Goal: Task Accomplishment & Management: Manage account settings

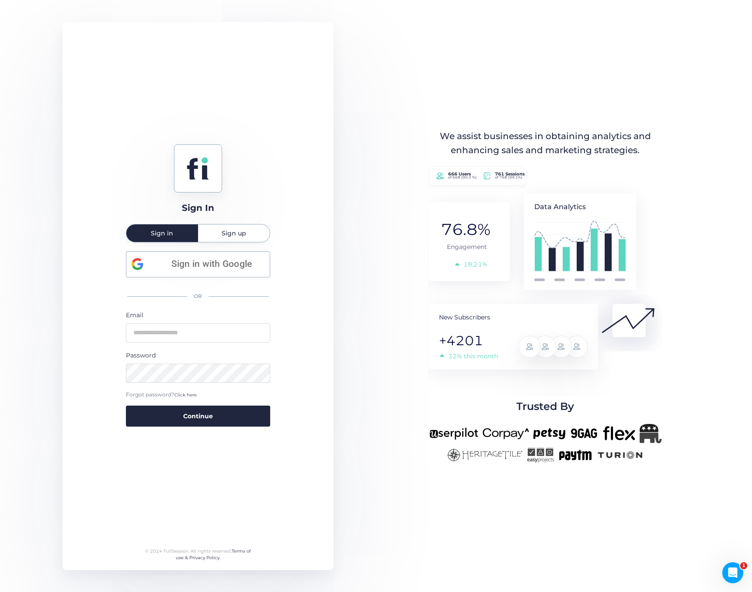
click at [210, 259] on span "Sign in with Google" at bounding box center [211, 264] width 105 height 14
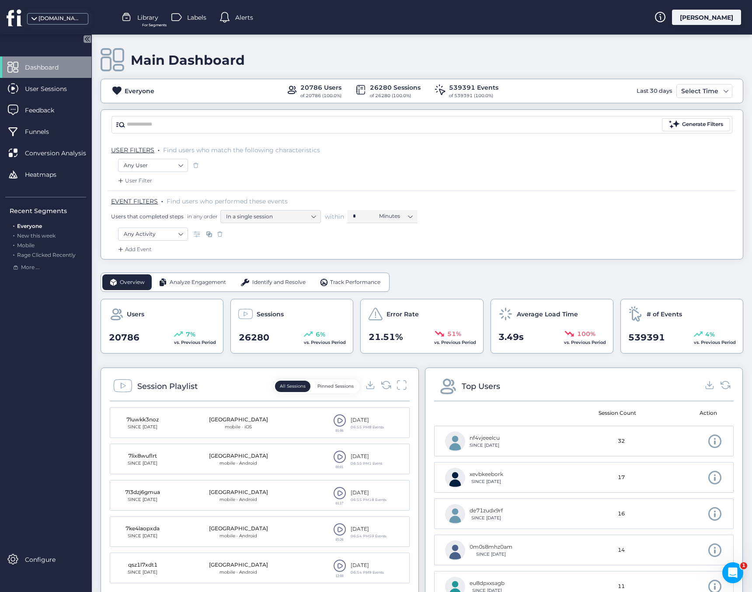
click at [716, 12] on div "[PERSON_NAME]" at bounding box center [706, 17] width 69 height 15
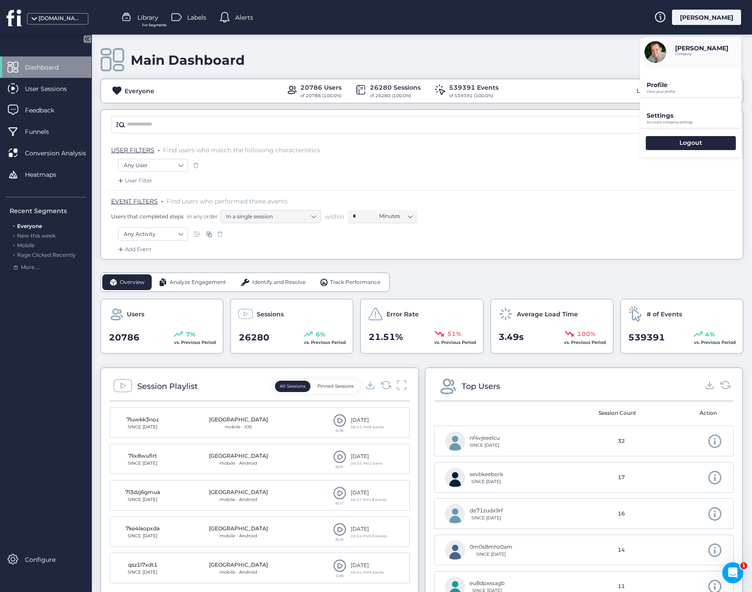
click at [664, 89] on p "Settings" at bounding box center [694, 85] width 94 height 8
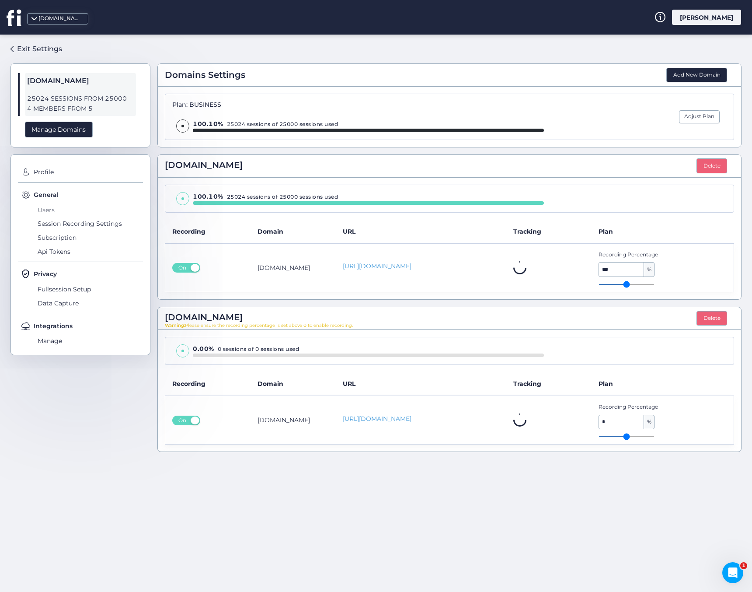
click at [49, 206] on span "Users" at bounding box center [89, 210] width 108 height 14
click at [185, 268] on span "On" at bounding box center [182, 268] width 14 height 10
click at [181, 423] on span "On" at bounding box center [182, 421] width 14 height 10
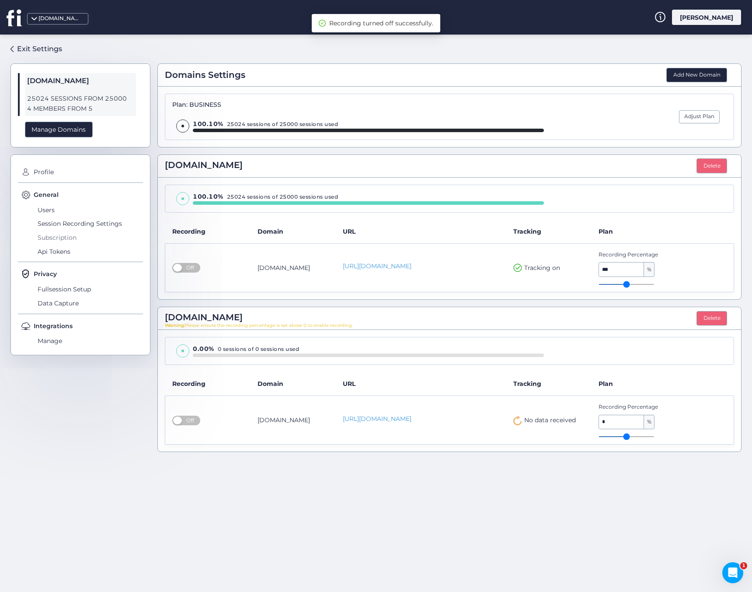
click at [55, 236] on span "Subscription" at bounding box center [89, 238] width 108 height 14
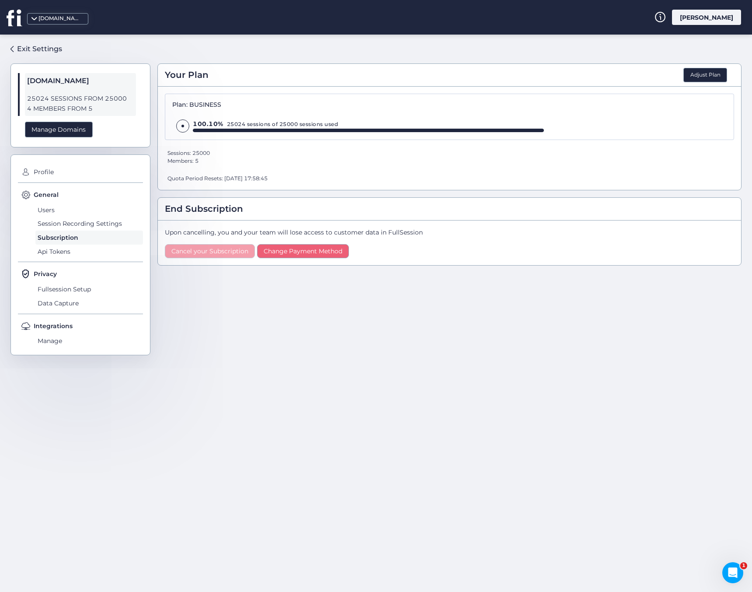
click at [209, 254] on span "Cancel your Subscription" at bounding box center [209, 251] width 77 height 8
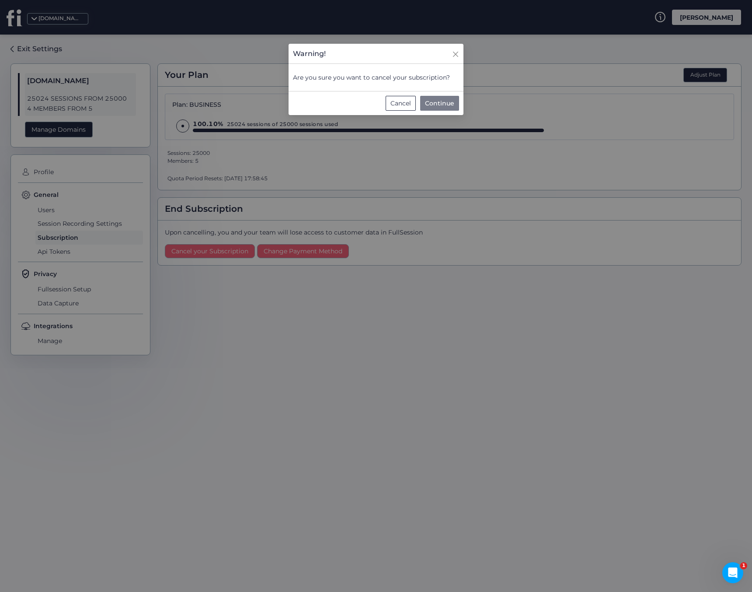
click at [430, 102] on span "Continue" at bounding box center [439, 103] width 29 height 10
